Goal: Find specific page/section: Find specific page/section

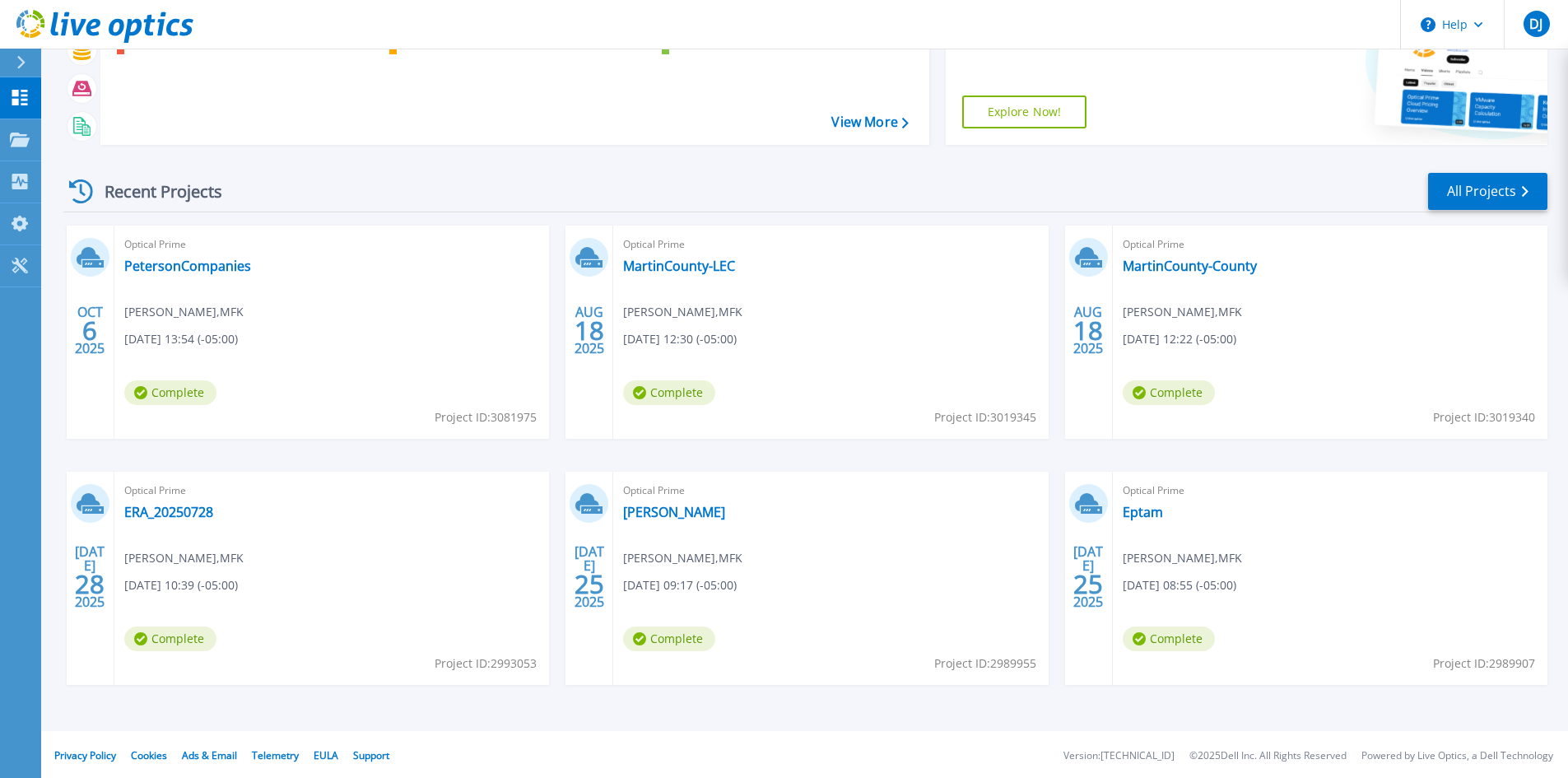
scroll to position [134, 0]
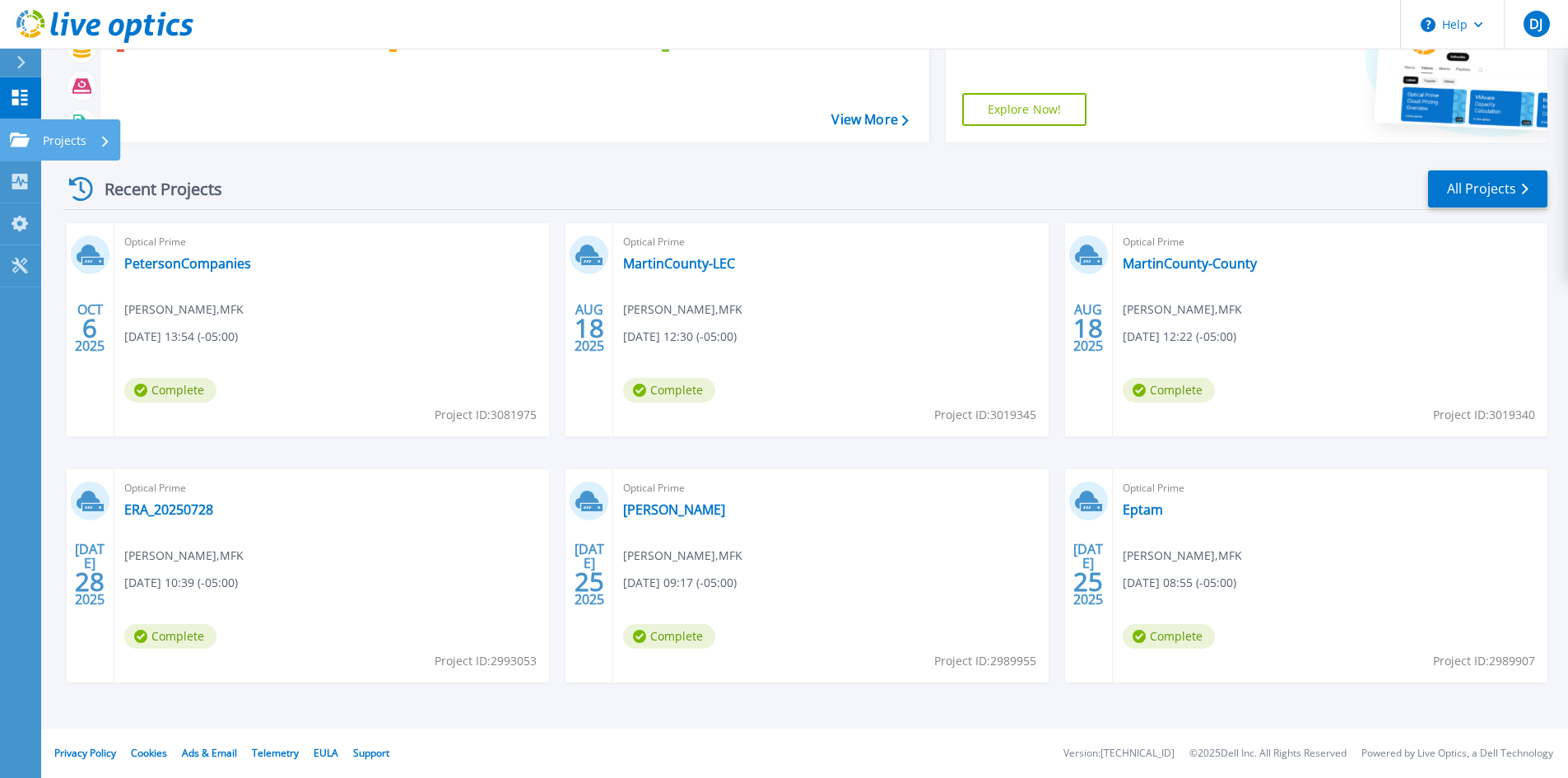
click at [15, 139] on icon at bounding box center [19, 139] width 19 height 14
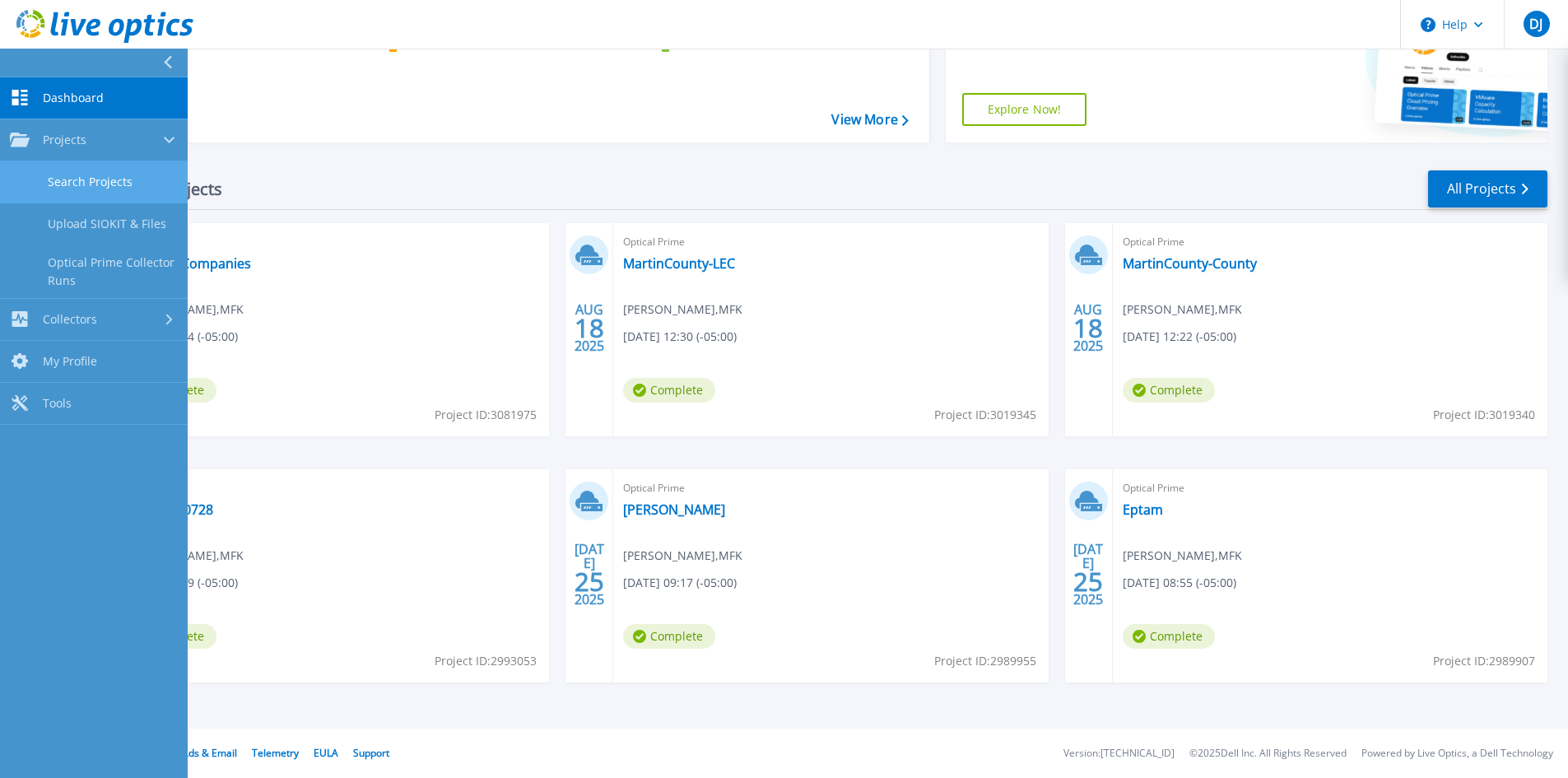
click at [53, 181] on link "Search Projects" at bounding box center [94, 182] width 188 height 42
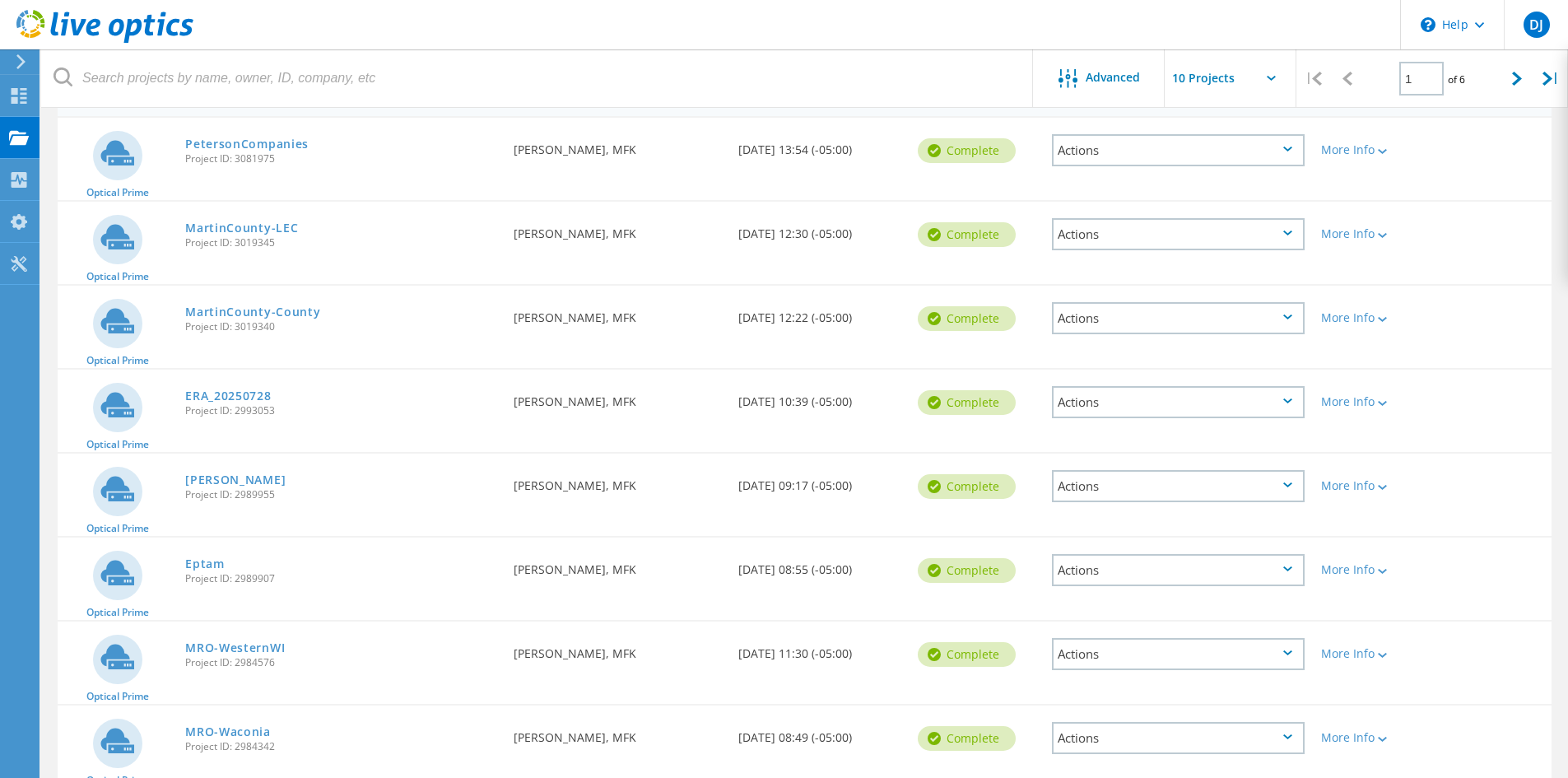
scroll to position [183, 0]
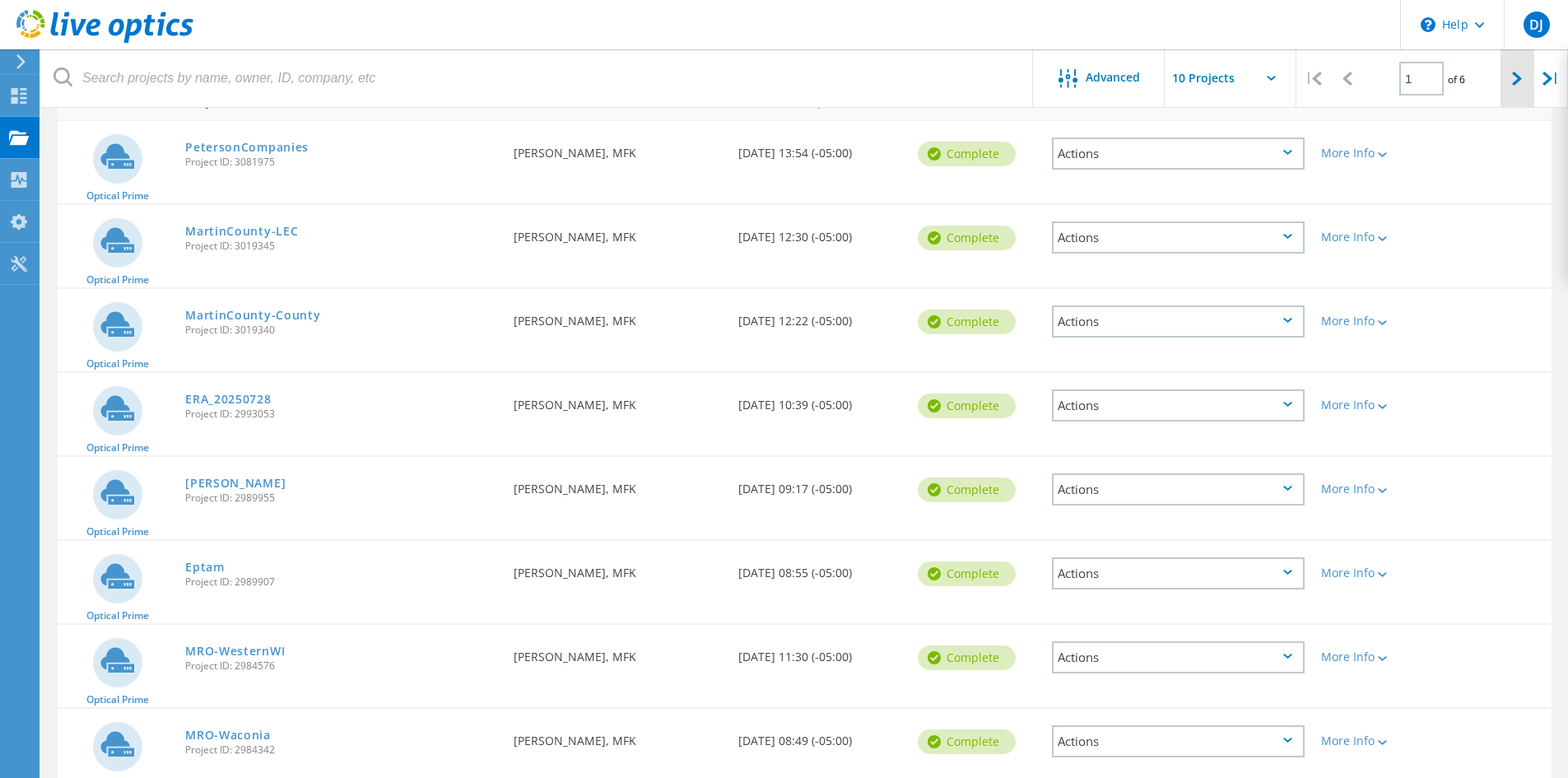
click at [1509, 84] on div at bounding box center [1517, 78] width 34 height 58
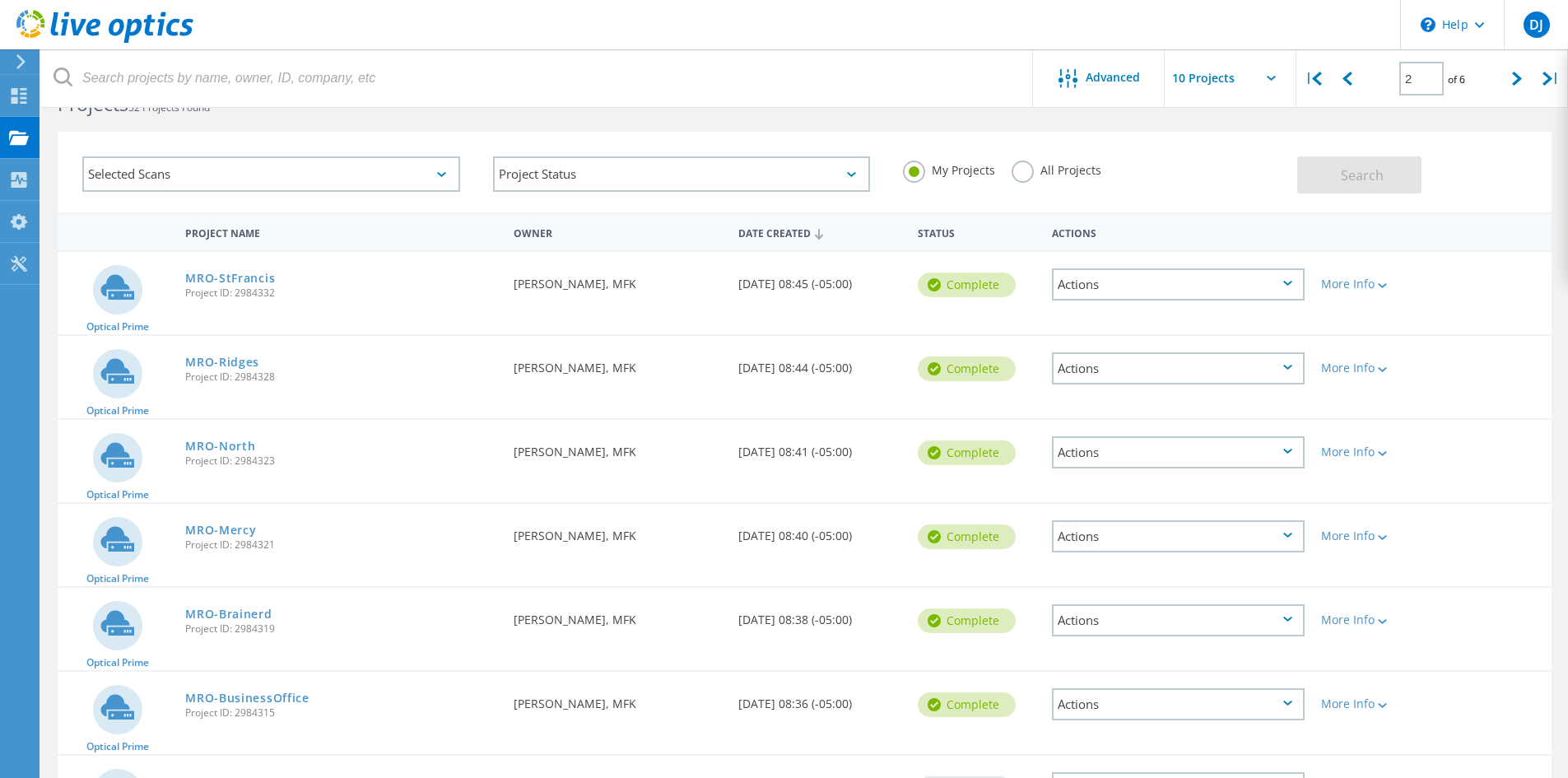
scroll to position [18, 0]
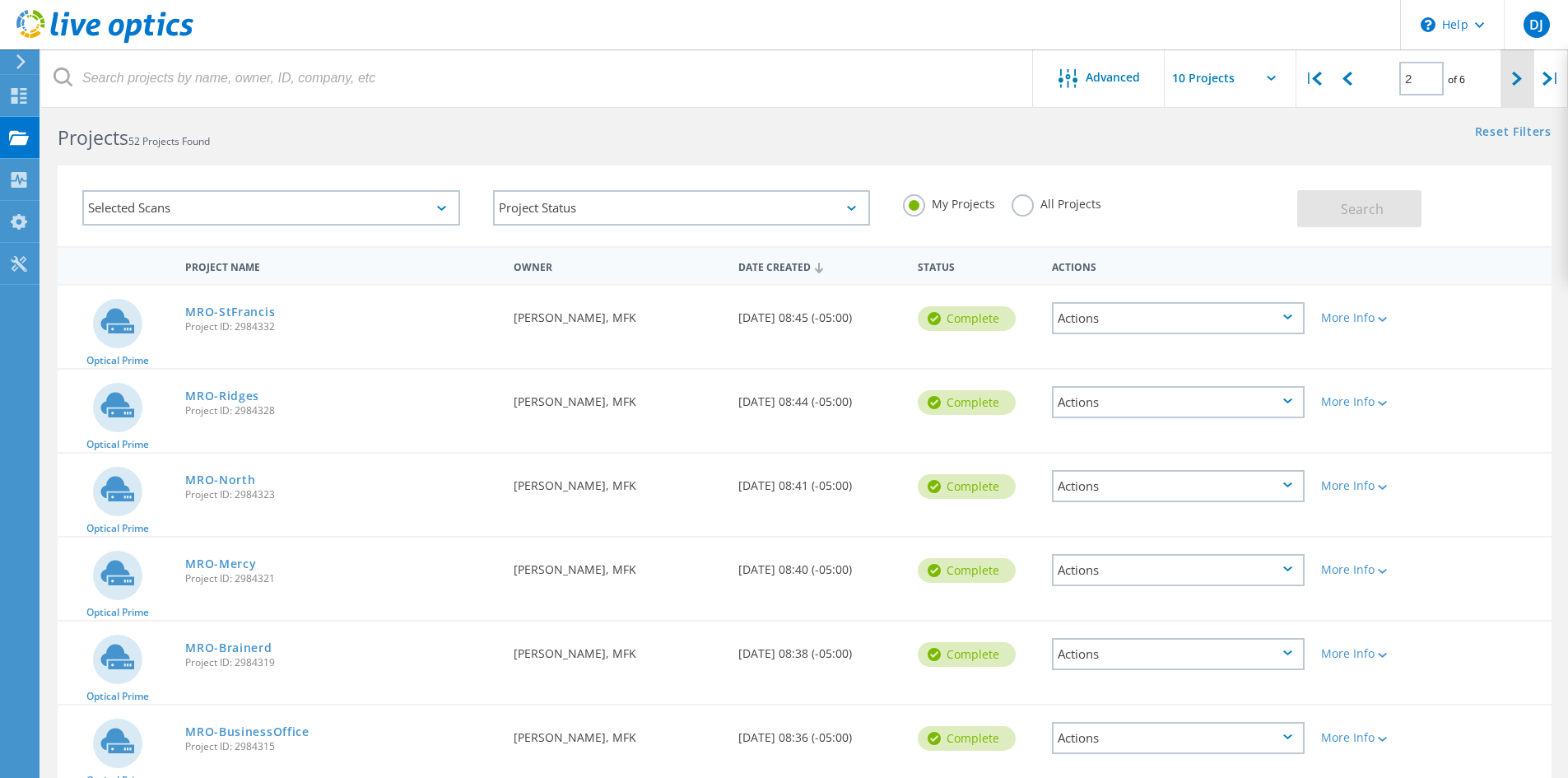
click at [1522, 70] on div at bounding box center [1517, 78] width 34 height 58
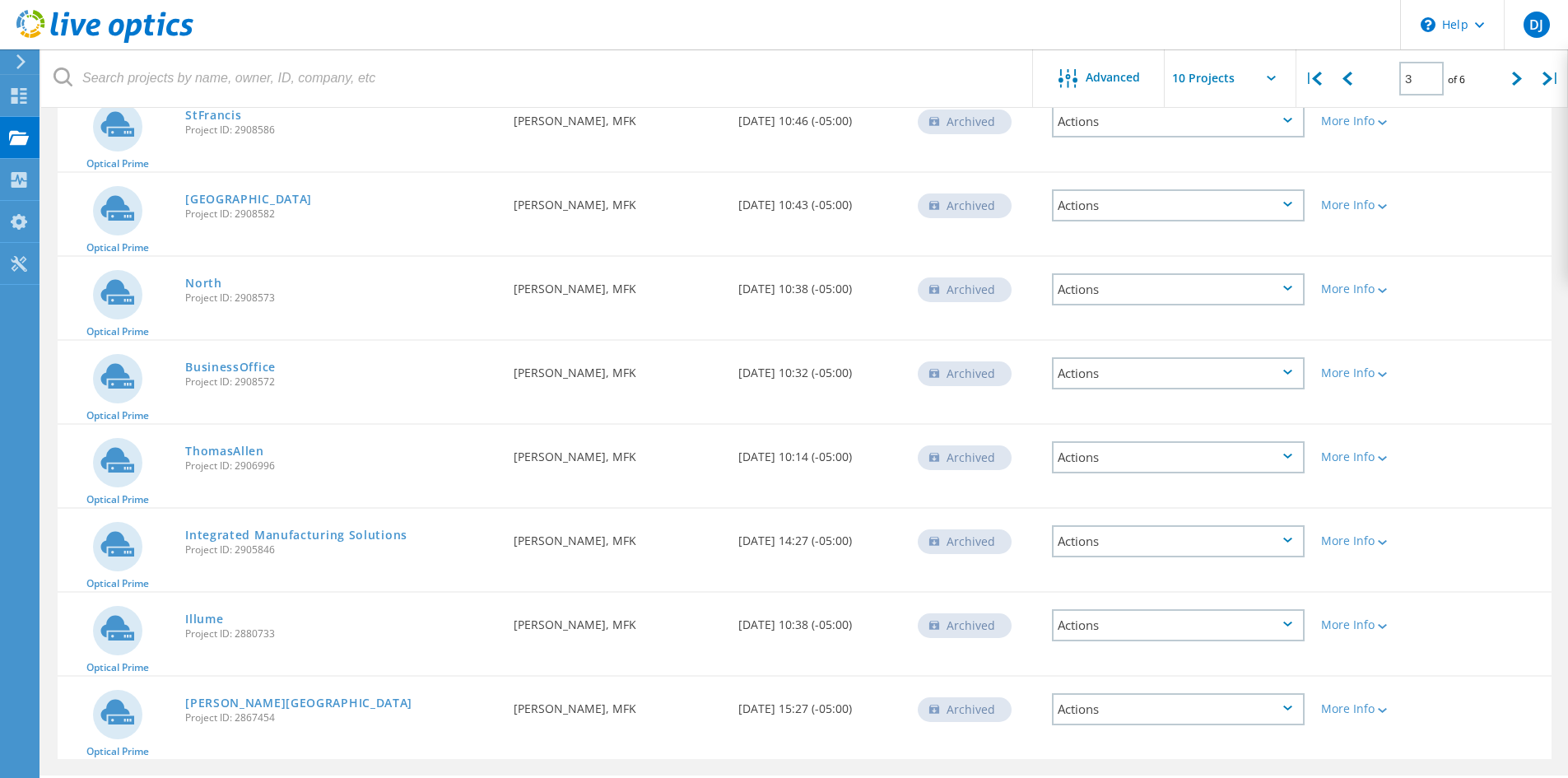
scroll to position [347, 0]
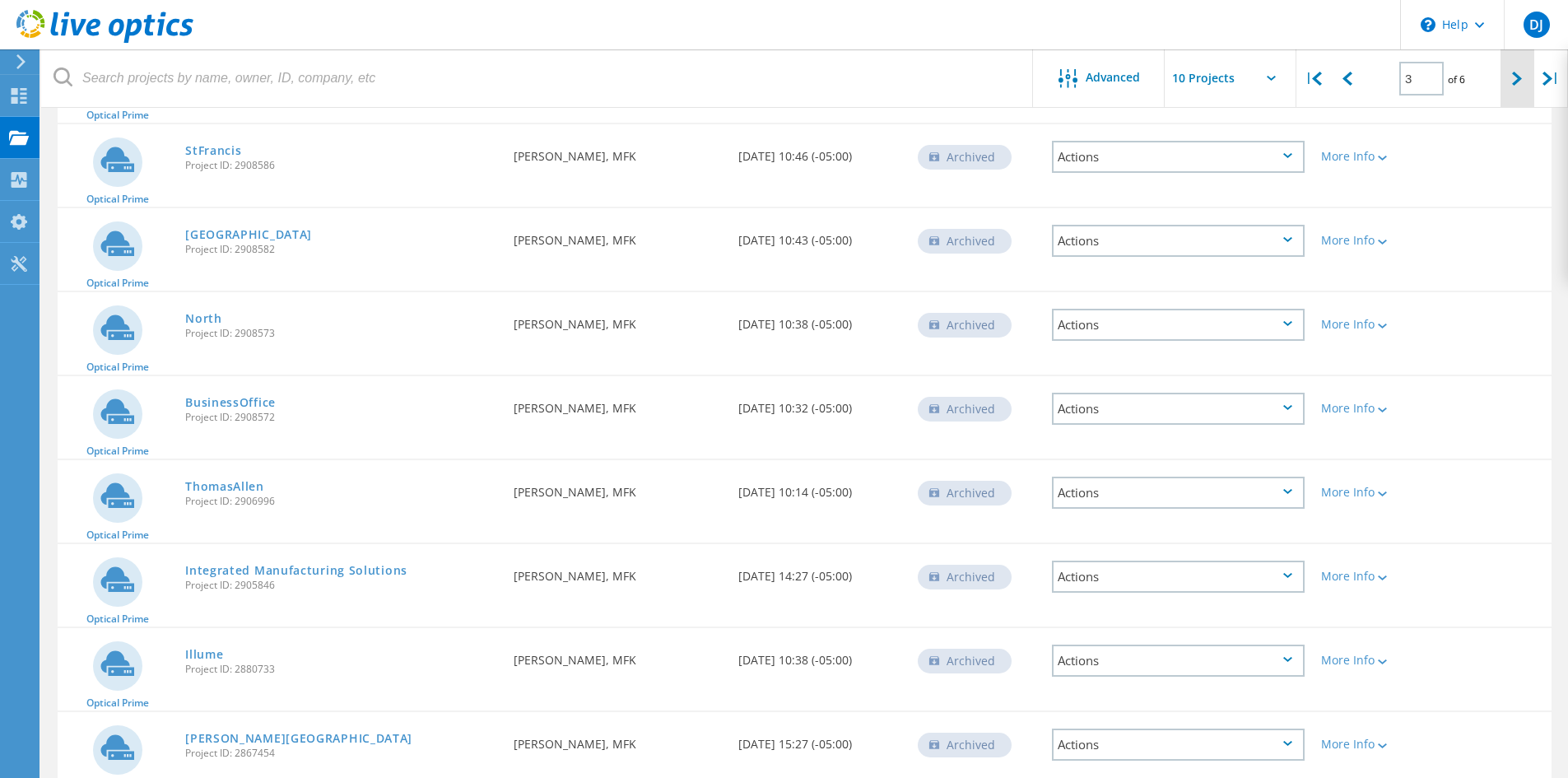
click at [1531, 75] on div at bounding box center [1517, 78] width 34 height 58
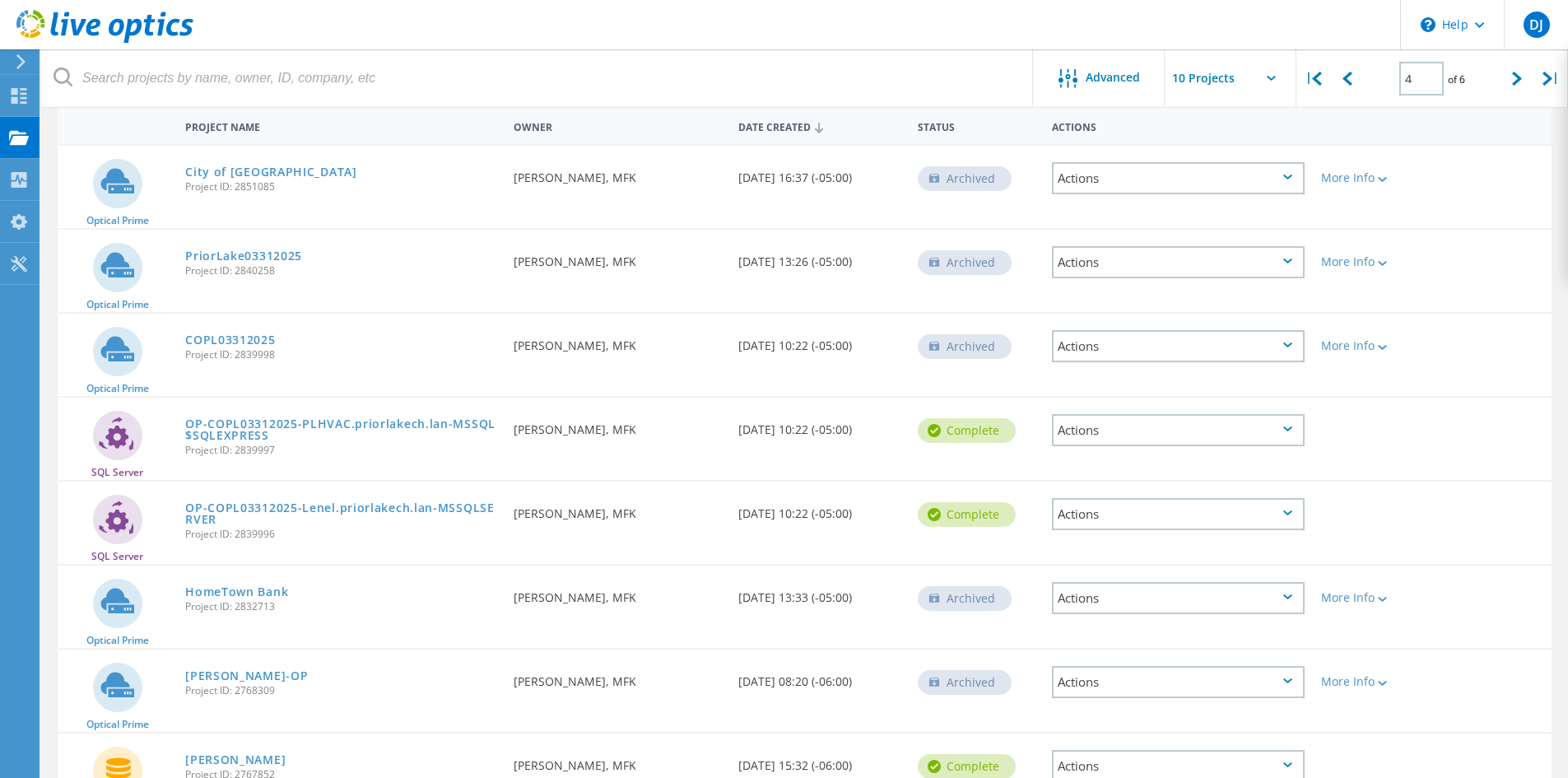
scroll to position [100, 0]
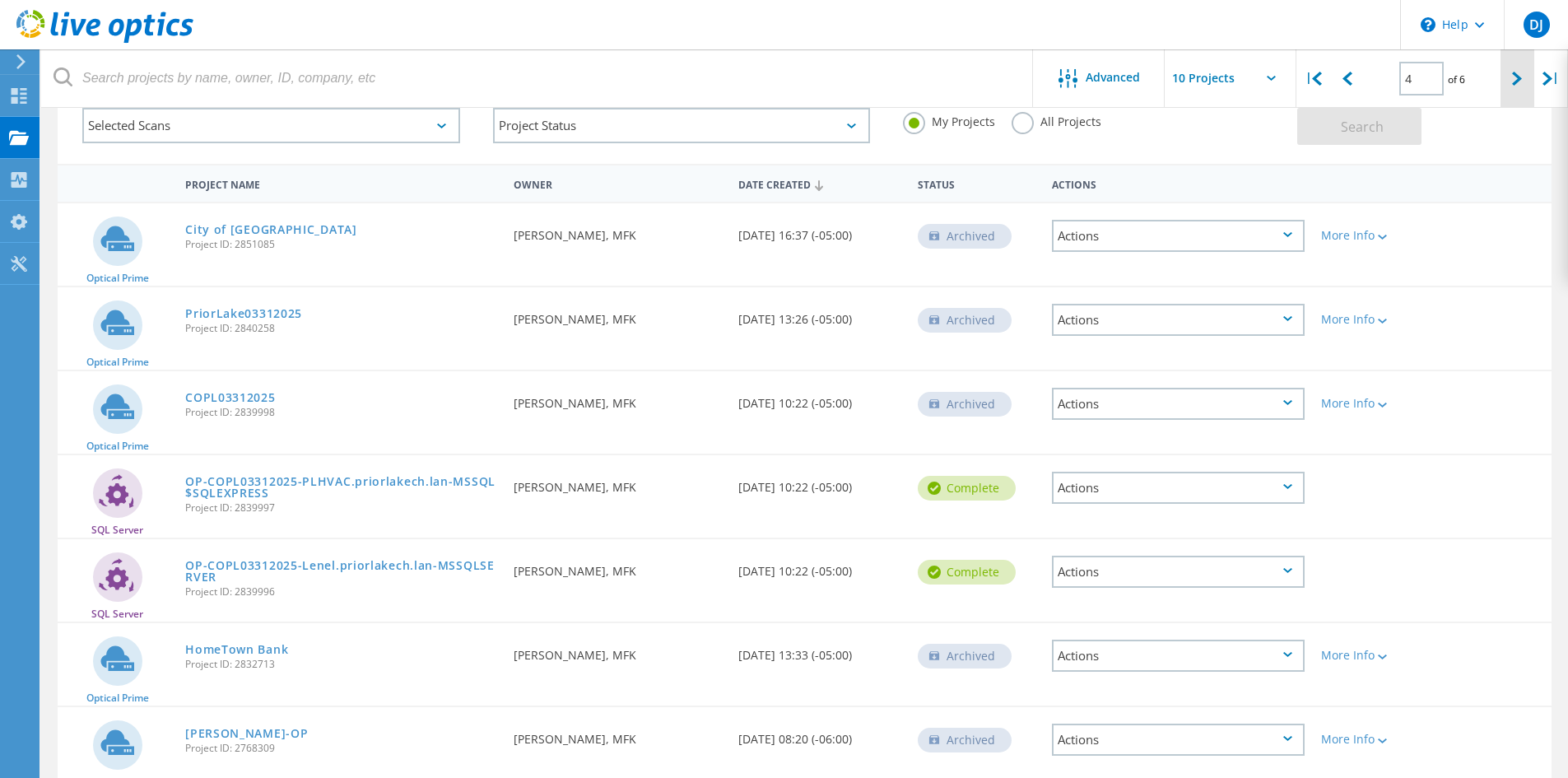
click at [1510, 93] on div at bounding box center [1517, 78] width 34 height 58
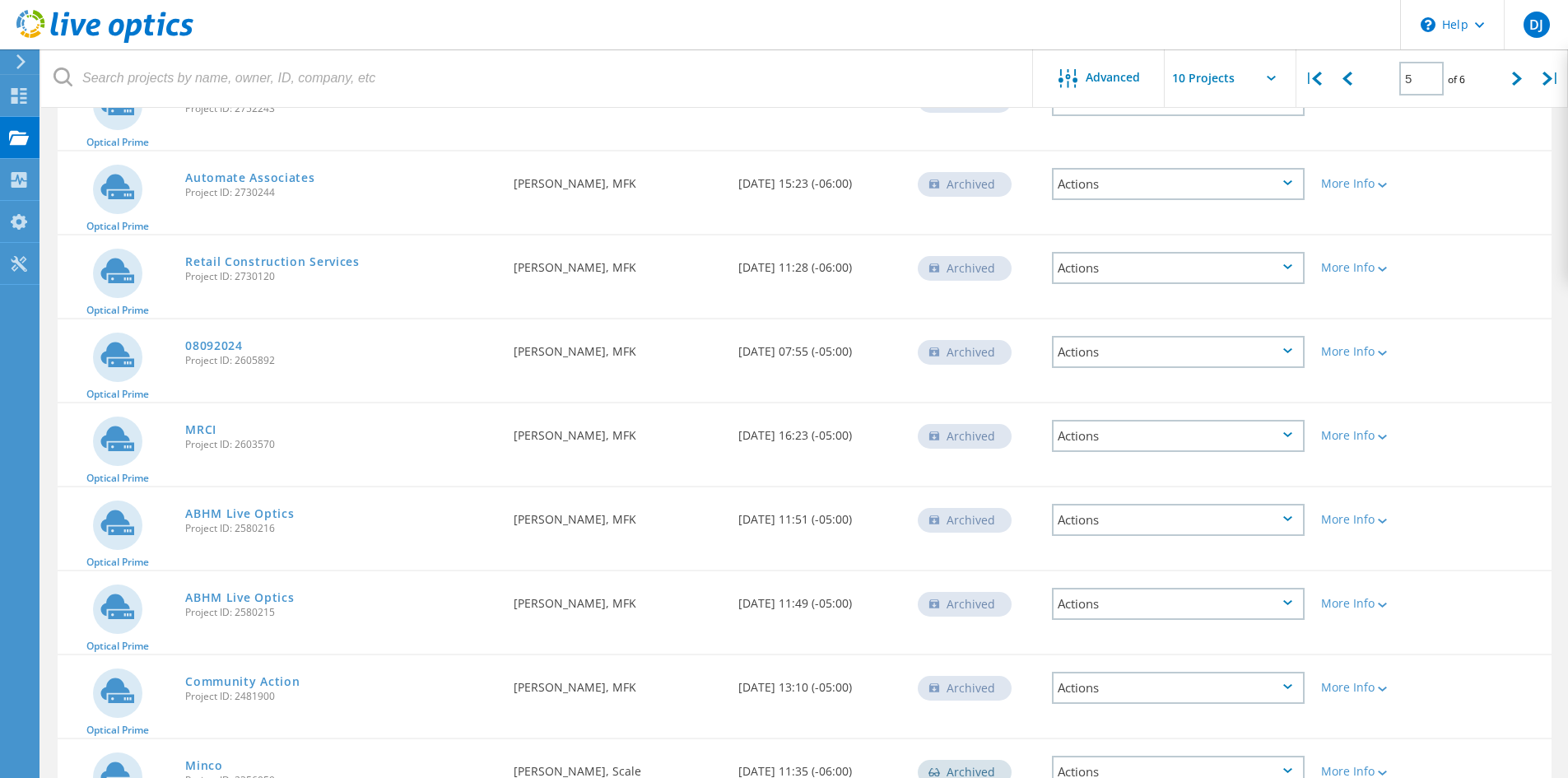
scroll to position [183, 0]
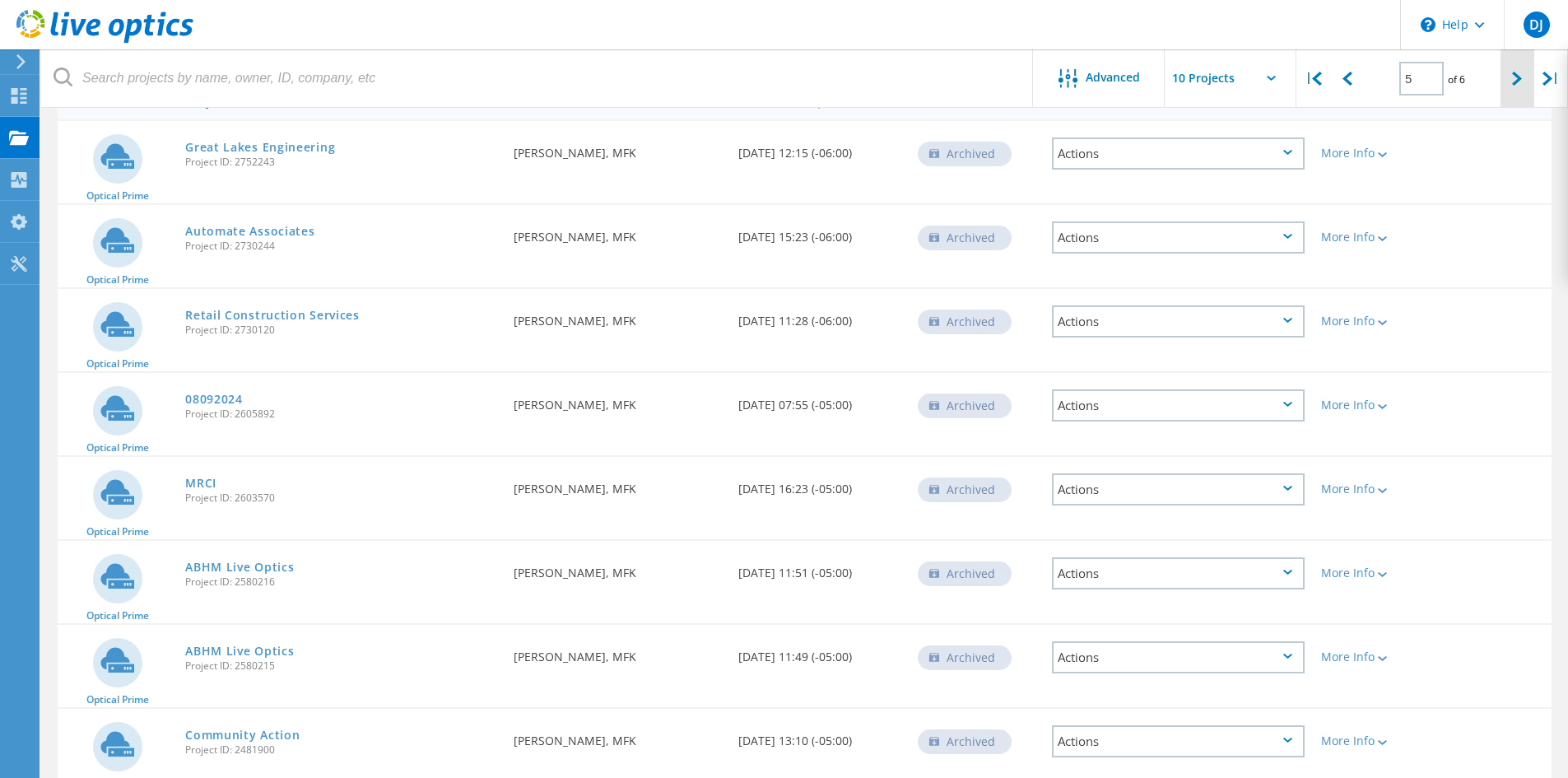
click at [1520, 89] on div at bounding box center [1517, 78] width 34 height 58
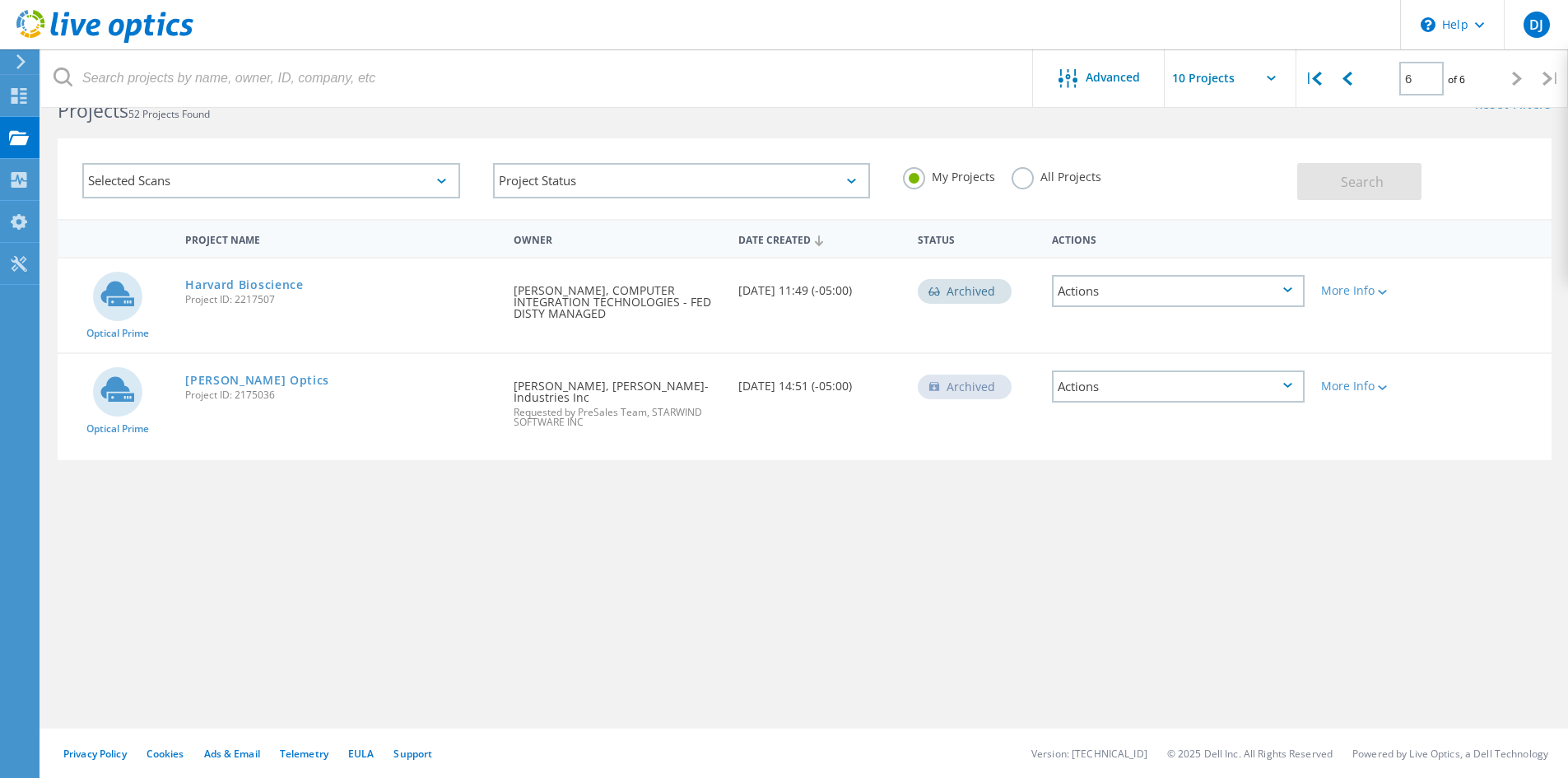
scroll to position [46, 0]
click at [1320, 89] on div "|" at bounding box center [1313, 78] width 34 height 58
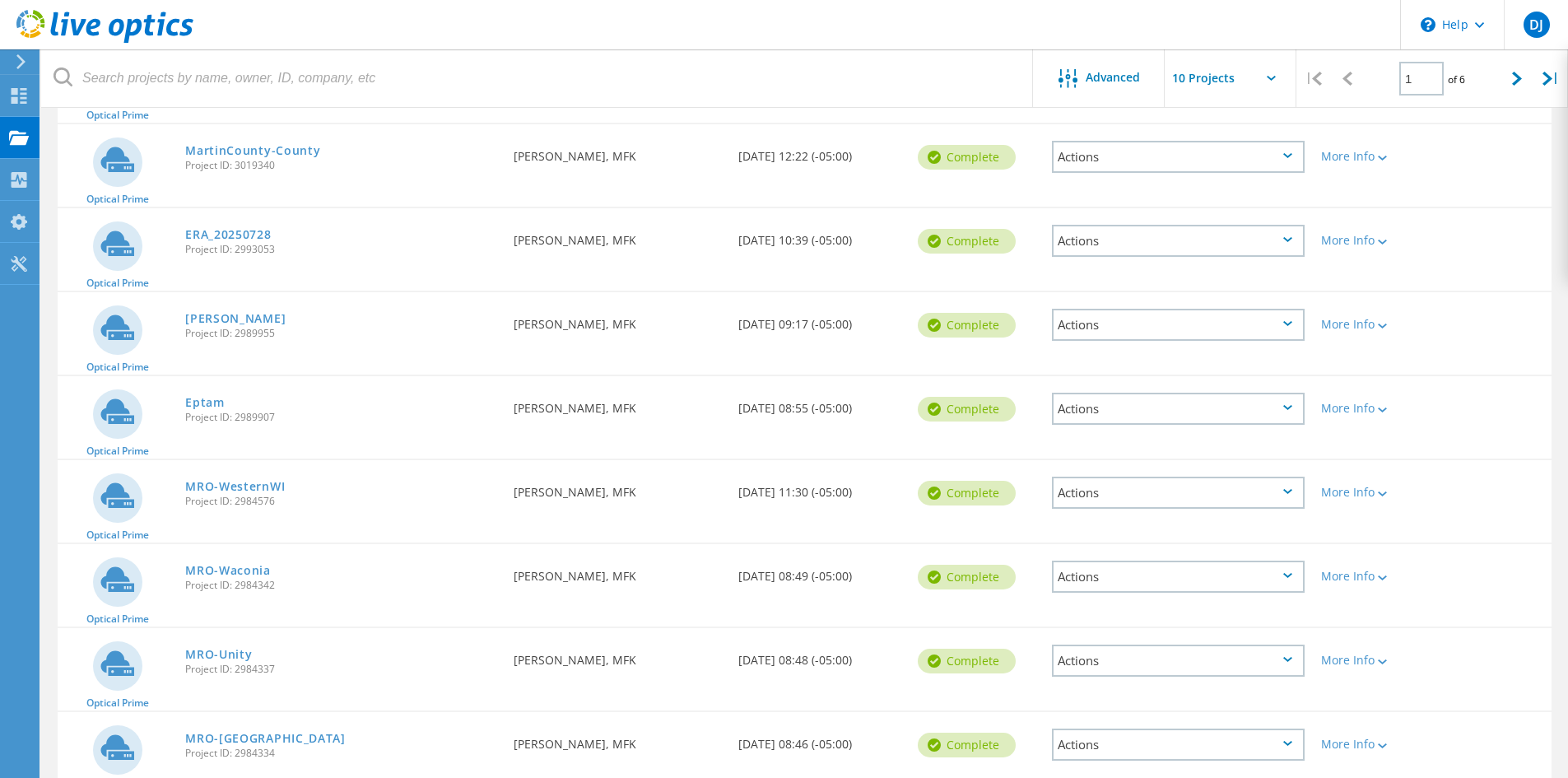
scroll to position [430, 0]
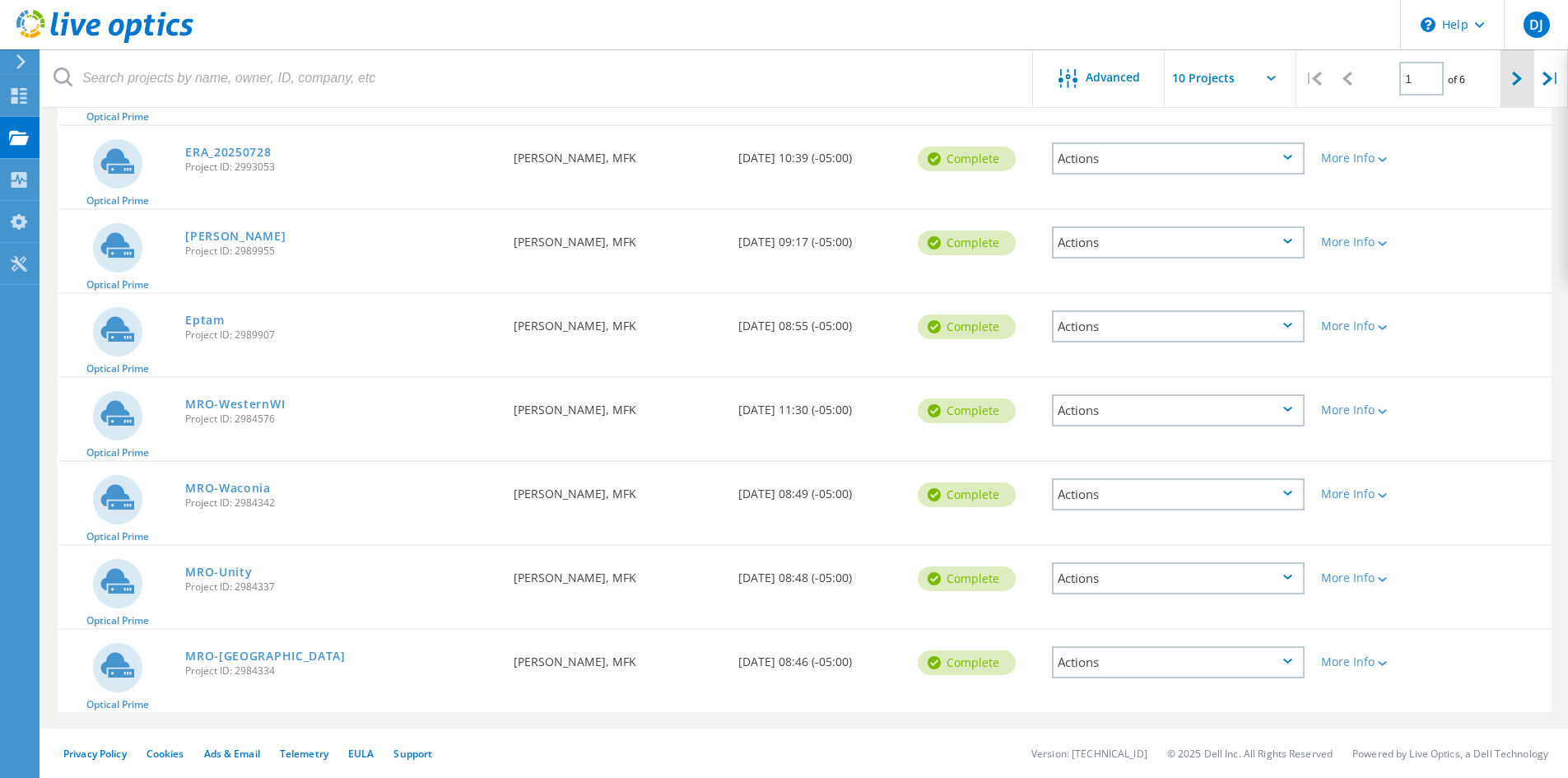
click at [1516, 77] on icon at bounding box center [1517, 78] width 10 height 14
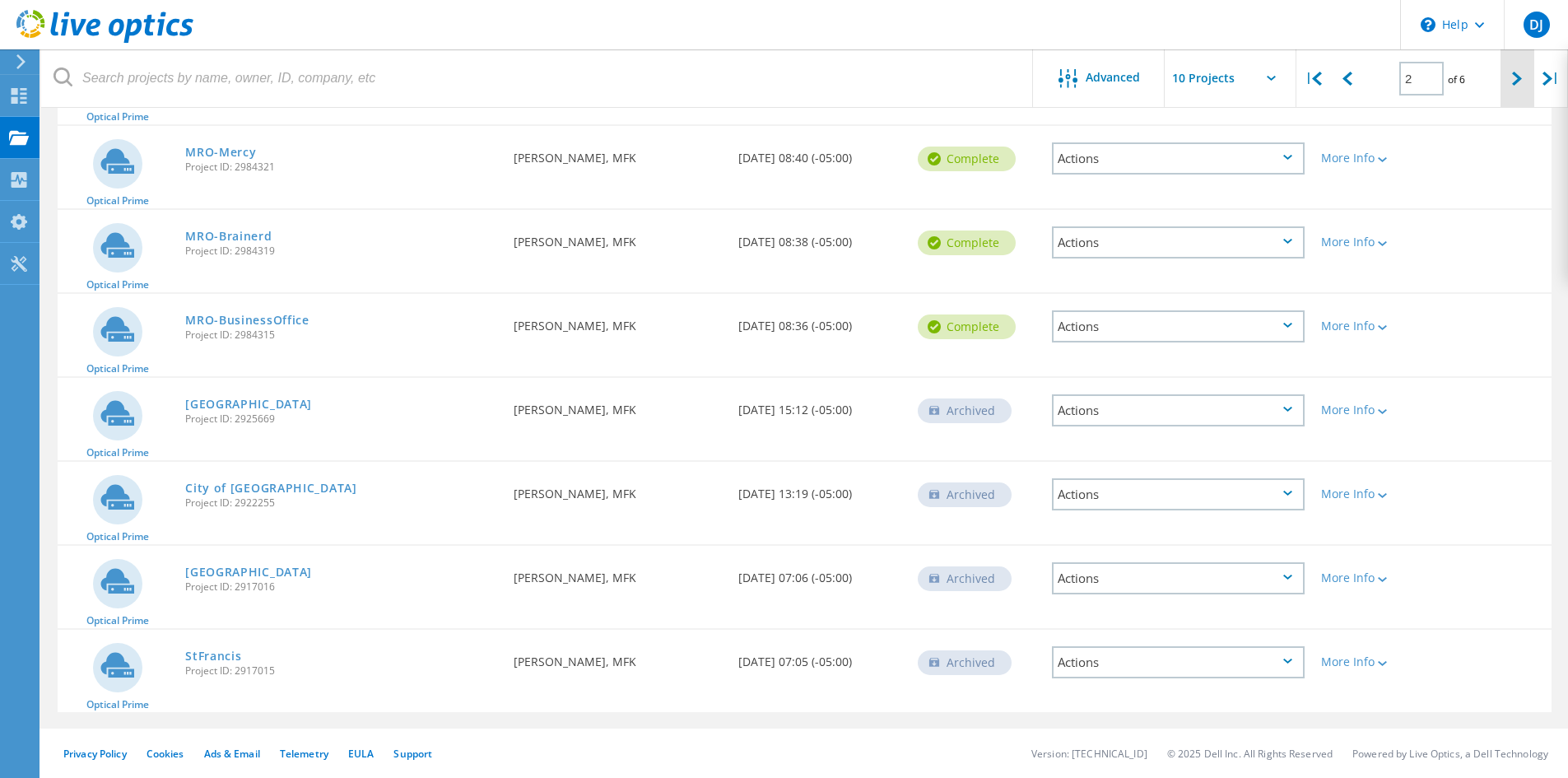
click at [1511, 82] on div at bounding box center [1517, 78] width 34 height 58
type input "3"
